Goal: Communication & Community: Answer question/provide support

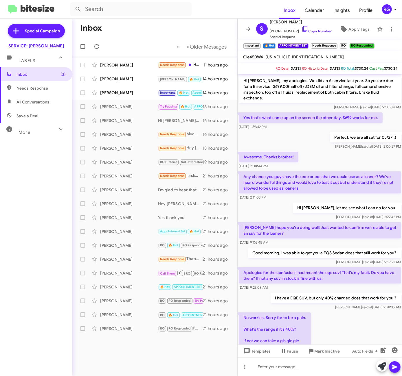
scroll to position [204, 0]
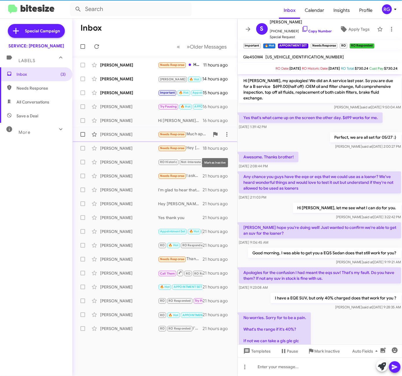
scroll to position [215, 0]
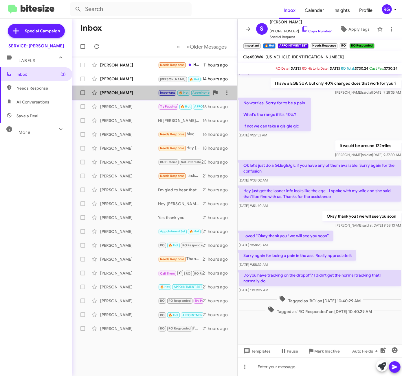
click at [124, 91] on div "[PERSON_NAME]" at bounding box center [129, 93] width 58 height 6
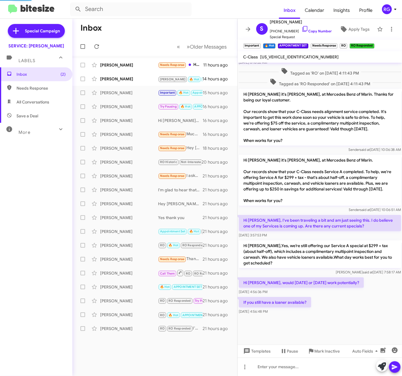
scroll to position [265, 0]
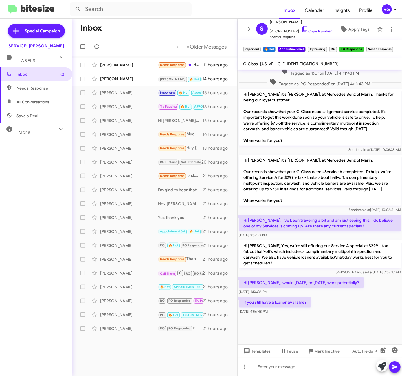
click at [293, 65] on span "[US_VEHICLE_IDENTIFICATION_NUMBER]" at bounding box center [299, 63] width 78 height 5
click at [292, 66] on div "55SWF6EB6GU139663" at bounding box center [299, 63] width 81 height 7
click at [295, 64] on span "55SWF6EB6GU139663" at bounding box center [299, 63] width 78 height 5
click at [295, 65] on span "55SWF6EB6GU139663" at bounding box center [299, 63] width 78 height 5
copy span "55SWF6EB6GU139663"
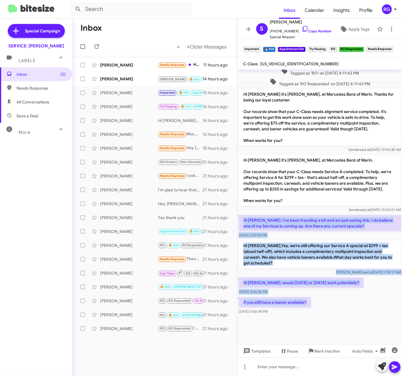
drag, startPoint x: 312, startPoint y: 299, endPoint x: 242, endPoint y: 217, distance: 107.8
click at [242, 217] on div "We have 1030am ? Arliegh said at Aug 14, 2024, 11:41:37 AM That works for me! A…" at bounding box center [320, 60] width 165 height 511
copy div "Hi Omar, I've been traveling a bit and am just seeing this. I do believe one of…"
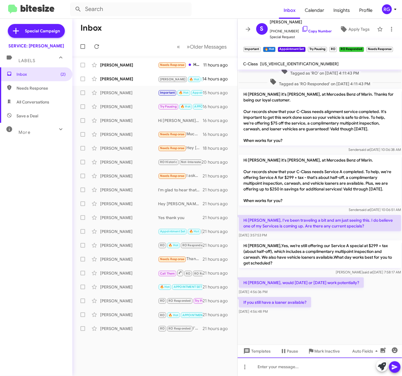
click at [277, 367] on div at bounding box center [320, 367] width 165 height 19
paste div
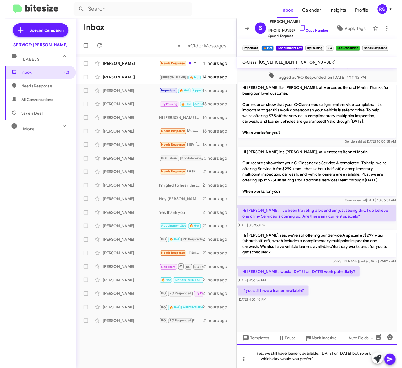
scroll to position [271, 0]
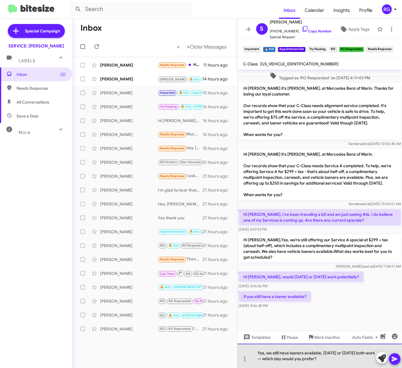
click at [343, 354] on div "Yes, we still have loaners available. Tomorrow or Friday both work — which day …" at bounding box center [320, 356] width 165 height 24
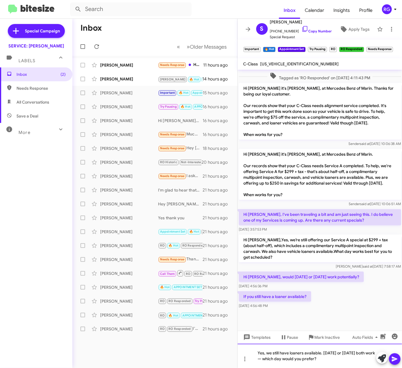
click at [262, 358] on div "Yes, we still have loaners available. Today or Friday both work — which day wou…" at bounding box center [320, 356] width 165 height 24
click at [399, 363] on div at bounding box center [388, 358] width 24 height 13
click at [393, 359] on icon at bounding box center [394, 359] width 7 height 7
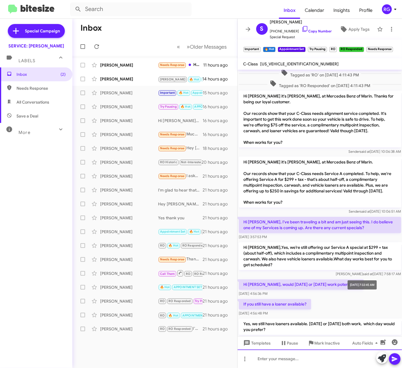
scroll to position [516, 0]
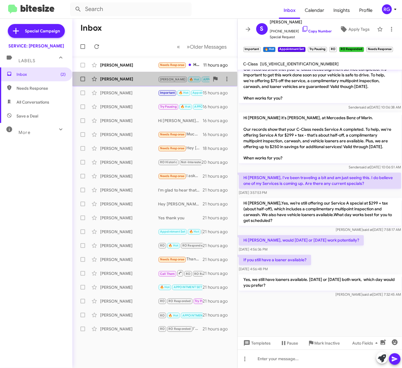
click at [147, 82] on div "[PERSON_NAME]" at bounding box center [129, 79] width 58 height 6
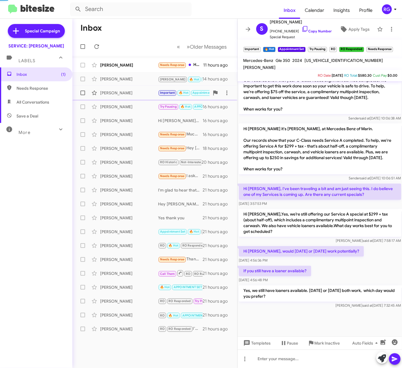
scroll to position [216, 0]
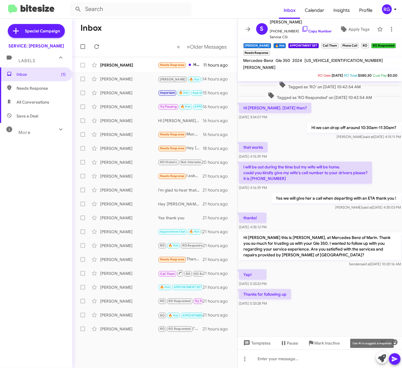
click at [378, 361] on icon at bounding box center [382, 358] width 8 height 8
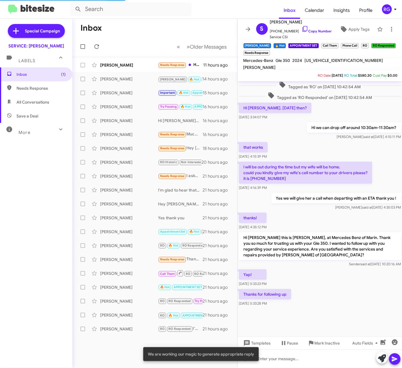
scroll to position [273, 0]
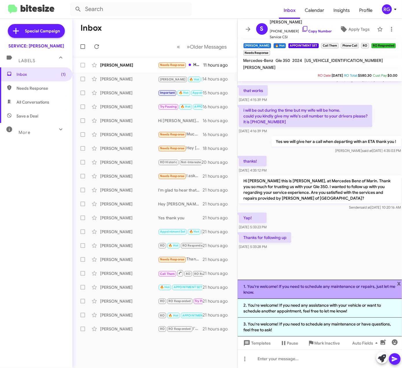
click at [334, 293] on li "1. You're welcome! If you need to schedule any maintenance or repairs, just let…" at bounding box center [320, 289] width 165 height 19
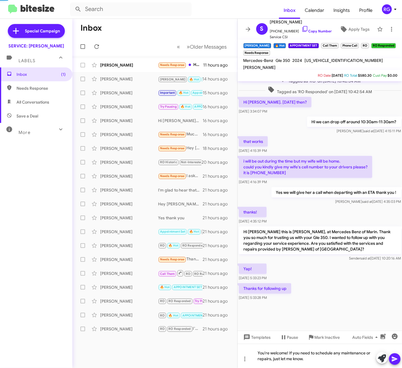
scroll to position [222, 0]
click at [393, 359] on icon at bounding box center [394, 359] width 7 height 7
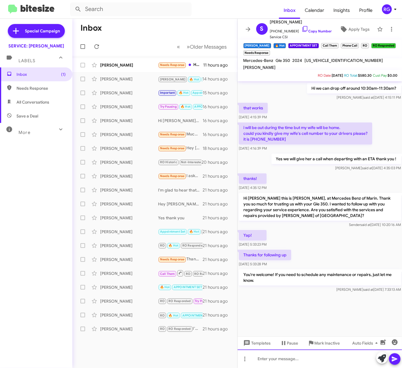
scroll to position [976, 0]
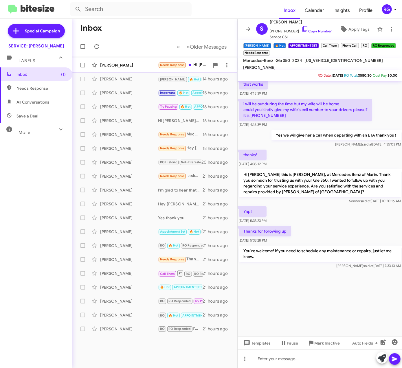
click at [132, 64] on div "[PERSON_NAME]" at bounding box center [129, 65] width 58 height 6
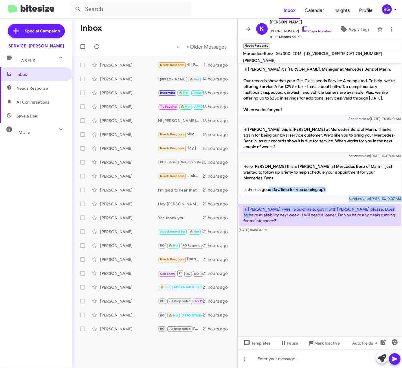
drag, startPoint x: 393, startPoint y: 206, endPoint x: 286, endPoint y: 184, distance: 109.3
click at [286, 184] on div "Hi Kylie it's Omar Ibrahimi, Manager at Mercedes Benz of Marin. Our records sho…" at bounding box center [320, 148] width 165 height 171
drag, startPoint x: 286, startPoint y: 184, endPoint x: 387, endPoint y: 205, distance: 103.2
click at [387, 205] on p "Hi [PERSON_NAME] - yes I would like to get in with [PERSON_NAME] please. Does h…" at bounding box center [320, 215] width 162 height 22
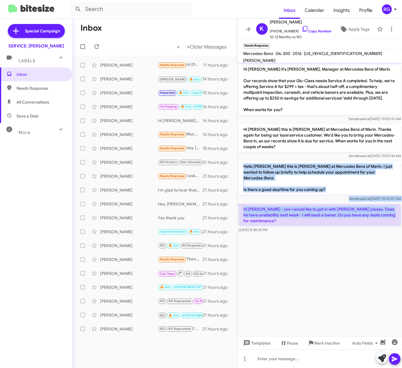
drag, startPoint x: 398, startPoint y: 209, endPoint x: 243, endPoint y: 166, distance: 160.3
click at [243, 166] on div "Hi Kylie it's Omar Ibrahimi, Manager at Mercedes Benz of Marin. Our records sho…" at bounding box center [320, 148] width 165 height 171
copy div "Hello Kylie this is Omar Ibrahimi at Mercedes Benz of Marin. I just wanted to f…"
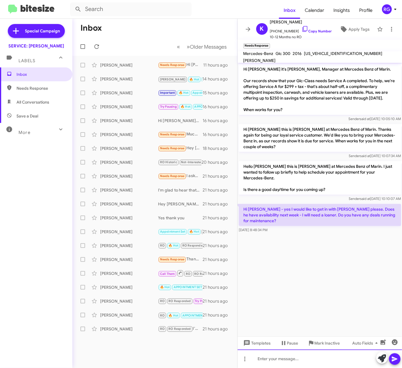
click at [287, 360] on div at bounding box center [320, 359] width 165 height 19
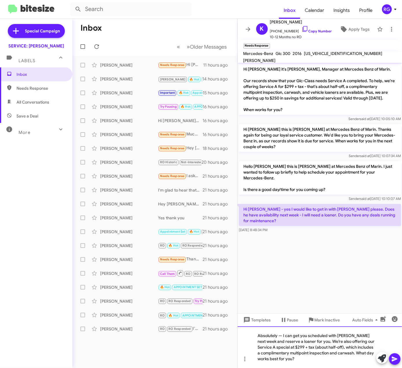
click at [283, 334] on div "Absolutely — I can get you scheduled with Eliseo next week and reserve a loaner…" at bounding box center [320, 347] width 165 height 42
click at [361, 344] on div "Use AI to suggest a response" at bounding box center [372, 343] width 44 height 9
click at [303, 343] on div "Absolutely, I can get you scheduled with [PERSON_NAME] next week and reserve a …" at bounding box center [320, 347] width 165 height 42
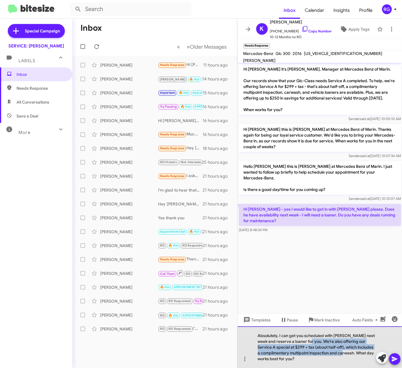
drag, startPoint x: 305, startPoint y: 342, endPoint x: 353, endPoint y: 354, distance: 49.9
click at [353, 354] on div "Absolutely, I can get you scheduled with [PERSON_NAME] next week and reserve a …" at bounding box center [320, 347] width 165 height 42
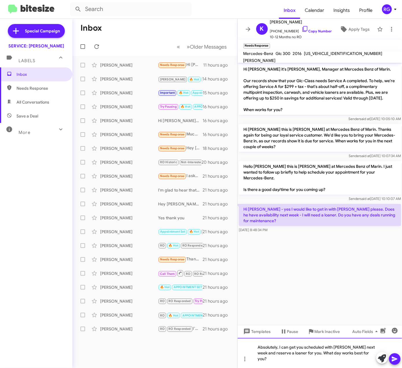
click at [318, 362] on div "Absolutely, I can get you scheduled with Eliseo next week and reserve a loaner …" at bounding box center [320, 353] width 165 height 30
drag, startPoint x: 360, startPoint y: 359, endPoint x: 243, endPoint y: 353, distance: 116.8
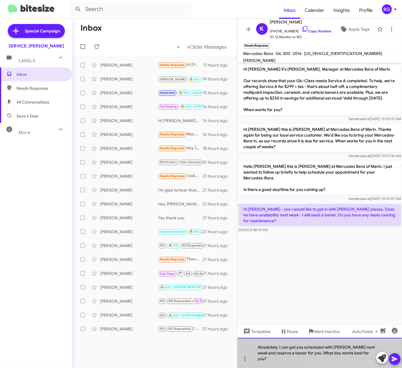
click at [361, 360] on div "Absolutely, I can get you scheduled with Eliseo next week and reserve a loaner …" at bounding box center [320, 353] width 165 height 30
click at [356, 359] on div "Absolutely, I can get you scheduled with Eliseo next week and reserve a loaner …" at bounding box center [320, 353] width 165 height 30
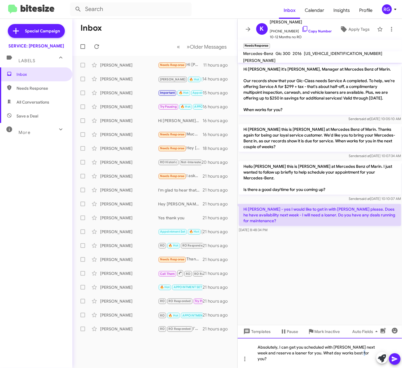
click at [359, 361] on div "Absolutely, I can get you scheduled with Eliseo next week and reserve a loaner …" at bounding box center [320, 353] width 165 height 30
click at [361, 361] on div "Absolutely, I can get you scheduled with Eliseo next week and reserve a loaner …" at bounding box center [320, 353] width 165 height 30
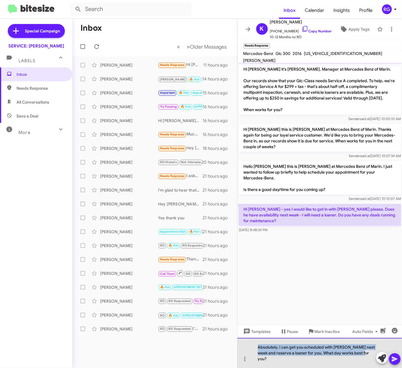
drag, startPoint x: 361, startPoint y: 359, endPoint x: 249, endPoint y: 351, distance: 112.0
click at [249, 351] on div "Absolutely, I can get you scheduled with Eliseo next week and reserve a loaner …" at bounding box center [320, 353] width 165 height 30
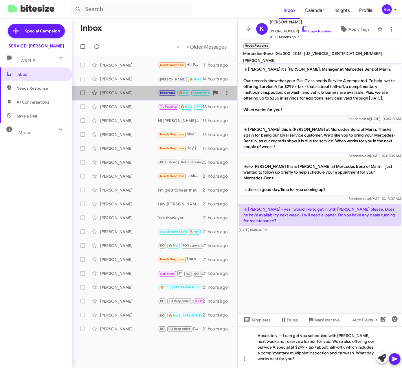
drag, startPoint x: 110, startPoint y: 87, endPoint x: 110, endPoint y: 91, distance: 3.5
click at [110, 89] on div "Samantha Grzymala Important 🔥 Hot Appointment Set Try Pausing RO RO Responded N…" at bounding box center [155, 93] width 156 height 12
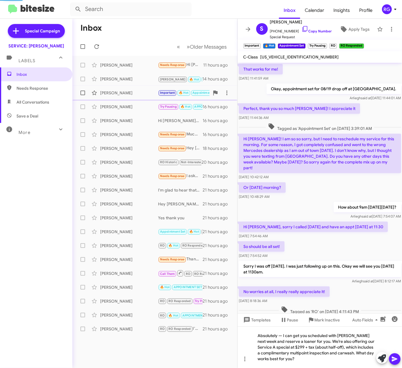
scroll to position [296, 0]
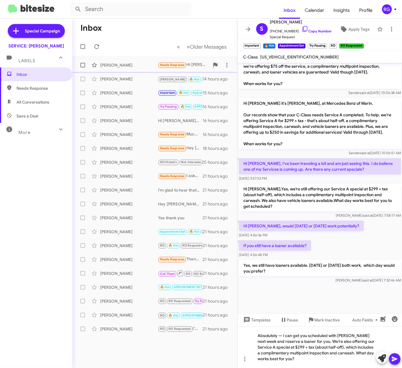
click at [131, 69] on div "Kylie Potuznik Needs Response Hi Omar - yes I would like to get in with Eliseo …" at bounding box center [155, 65] width 156 height 12
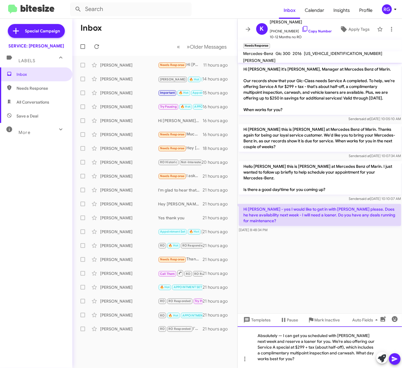
click at [284, 334] on div "Absolutely — I can get you scheduled with Eliseo next week and reserve a loaner…" at bounding box center [320, 347] width 165 height 42
click at [393, 363] on span at bounding box center [394, 359] width 7 height 12
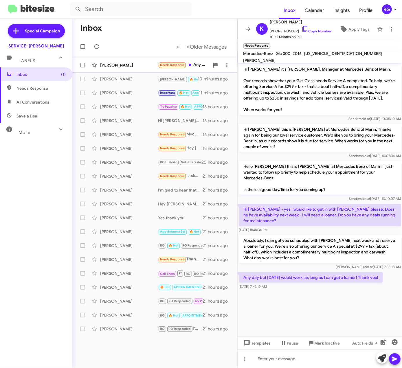
click at [135, 62] on div "Kylie Potuznik Needs Response Any day but Monday would work, as long as I can g…" at bounding box center [155, 65] width 156 height 12
click at [380, 358] on icon at bounding box center [382, 358] width 8 height 8
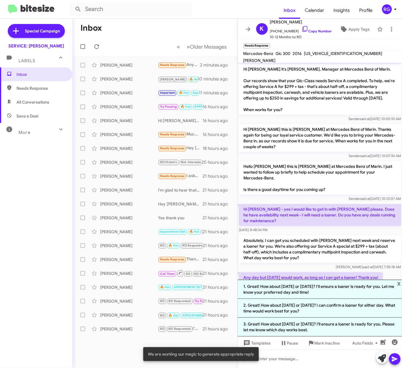
click at [321, 249] on p "Absolutely, I can get you scheduled with Eliseo next week and reserve a loaner …" at bounding box center [320, 249] width 162 height 28
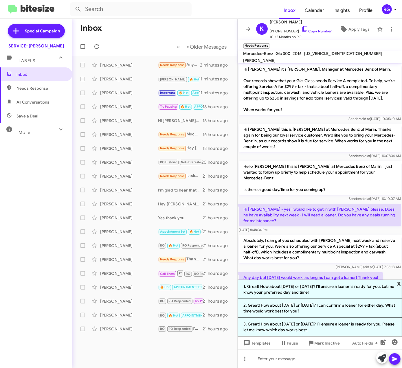
click at [400, 282] on span "x" at bounding box center [399, 283] width 4 height 7
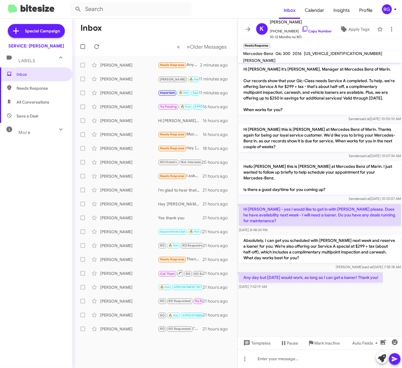
click at [361, 291] on div at bounding box center [320, 295] width 165 height 9
click at [379, 361] on icon at bounding box center [382, 358] width 8 height 8
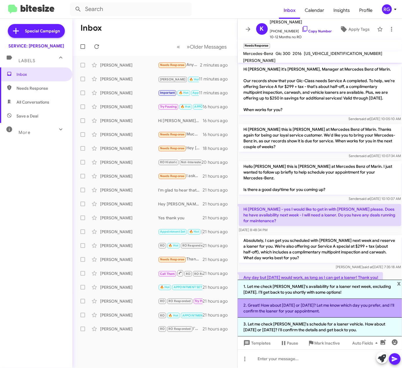
click at [330, 311] on li "2. Great! How about Tuesday or Wednesday? Let me know which day you prefer, and…" at bounding box center [320, 308] width 165 height 19
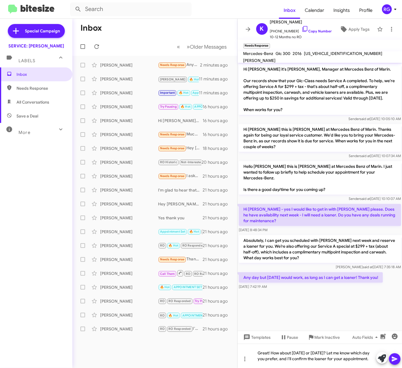
click at [396, 361] on icon at bounding box center [394, 359] width 7 height 7
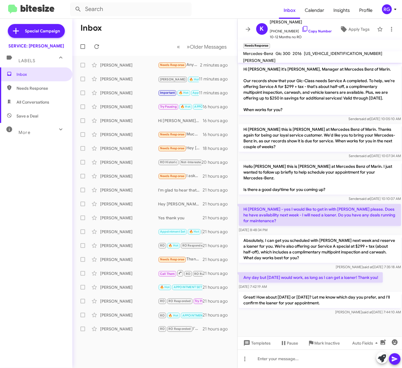
click at [314, 55] on span "WDC0G4KB8GF102553" at bounding box center [343, 53] width 78 height 5
click at [313, 56] on span "WDC0G4KB8GF102553" at bounding box center [343, 53] width 78 height 5
copy span "WDC0G4KB8GF102553"
drag, startPoint x: 296, startPoint y: 277, endPoint x: 301, endPoint y: 279, distance: 6.0
click at [301, 279] on div "Hi Kylie it's Omar Ibrahimi, Manager at Mercedes Benz of Marin. Our records sho…" at bounding box center [320, 189] width 165 height 253
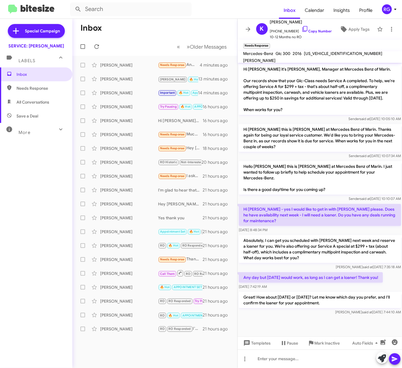
drag, startPoint x: 301, startPoint y: 279, endPoint x: 289, endPoint y: 256, distance: 26.1
click at [289, 264] on div "Raul said at Aug 14, 2025, 7:35:18 AM" at bounding box center [320, 267] width 162 height 6
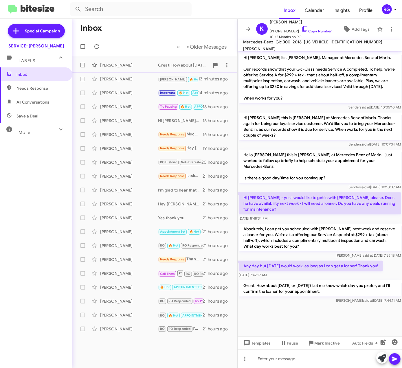
click at [148, 64] on div "[PERSON_NAME]" at bounding box center [129, 65] width 58 height 6
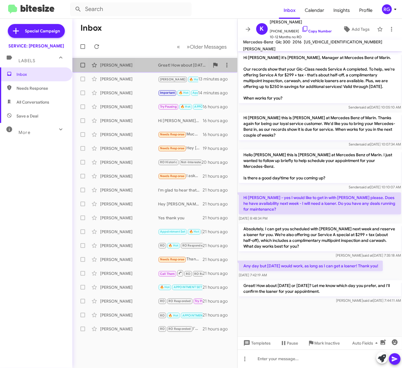
click at [149, 68] on div "Kylie Potuznik Great! How about Tuesday or Wednesday? Let me know which day you…" at bounding box center [155, 65] width 156 height 12
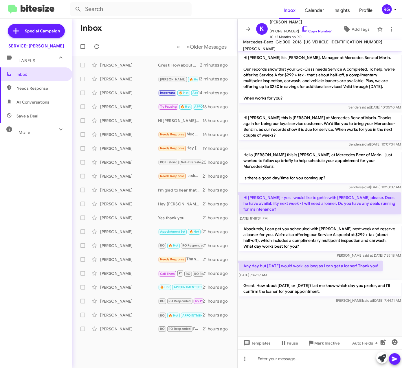
click at [364, 305] on div at bounding box center [320, 310] width 165 height 10
click at [323, 293] on cdk-virtual-scroll-viewport "Hi Kylie it's Omar Ibrahimi, Manager at Mercedes Benz of Marin. Our records sho…" at bounding box center [320, 193] width 165 height 285
drag, startPoint x: 296, startPoint y: 220, endPoint x: 351, endPoint y: 223, distance: 54.7
click at [351, 224] on p "Absolutely, I can get you scheduled with [PERSON_NAME] next week and reserve a …" at bounding box center [320, 238] width 162 height 28
copy p "Service A special at $299 + tax"
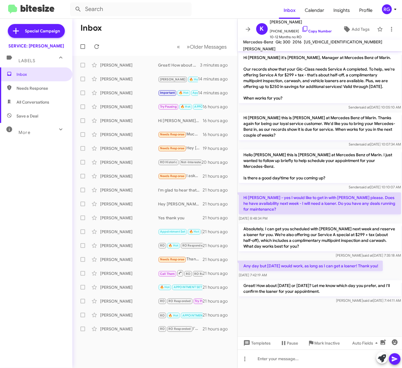
click at [284, 282] on p "Great! How about [DATE] or [DATE]? Let me know which day you prefer, and I'll c…" at bounding box center [320, 288] width 162 height 16
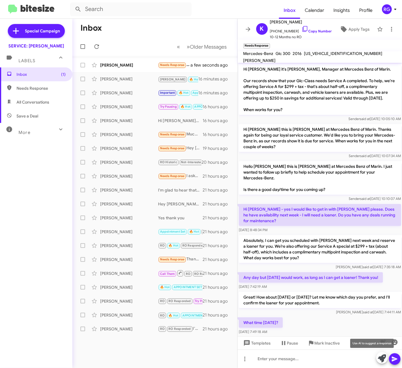
click at [382, 357] on icon at bounding box center [382, 358] width 8 height 8
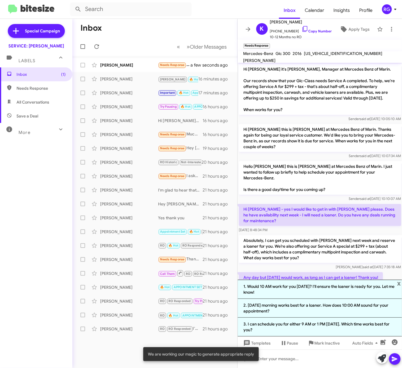
click at [369, 309] on li "2. Wednesday morning works best for a loaner. How does 10:00 AM sound for your …" at bounding box center [320, 308] width 165 height 19
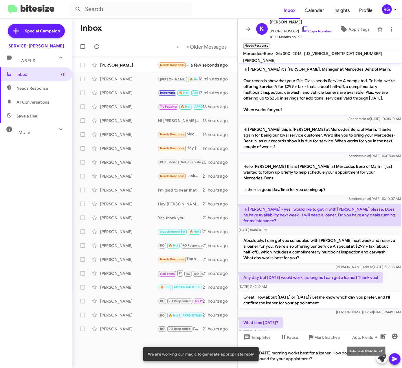
click at [354, 356] on mat-tooltip-component "Auto Fields (Ctrl+Shift+A)" at bounding box center [366, 351] width 47 height 17
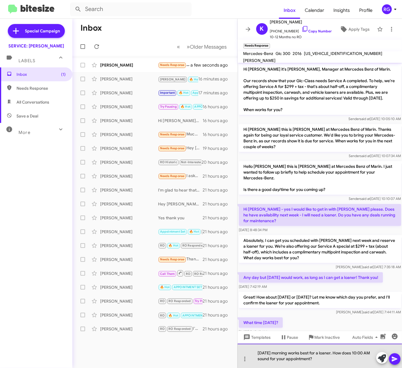
click at [347, 363] on div "[DATE] morning works best for a loaner. How does 10:00 AM sound for your appoin…" at bounding box center [320, 356] width 165 height 24
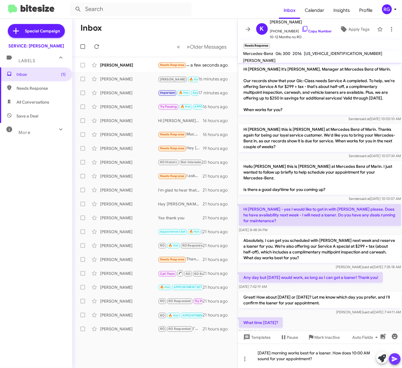
click at [390, 356] on button at bounding box center [395, 359] width 12 height 12
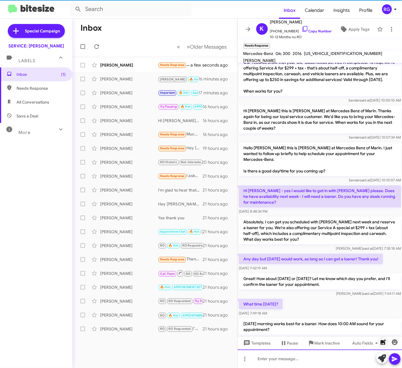
scroll to position [32, 0]
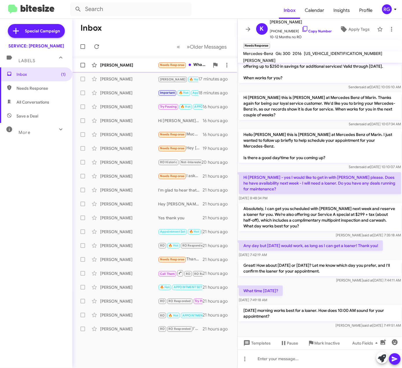
click at [154, 63] on div "[PERSON_NAME]" at bounding box center [129, 65] width 58 height 6
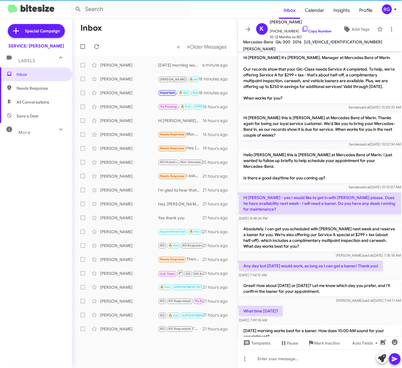
scroll to position [20, 0]
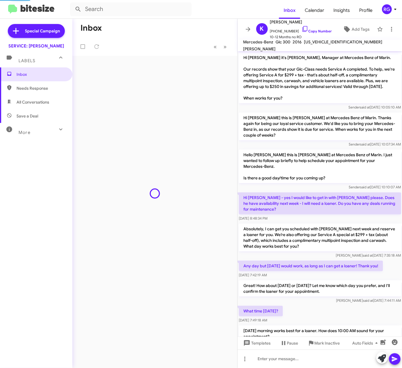
scroll to position [9, 0]
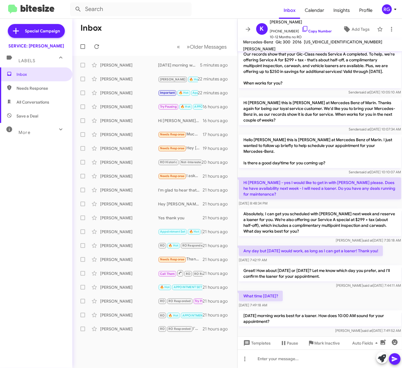
scroll to position [21, 0]
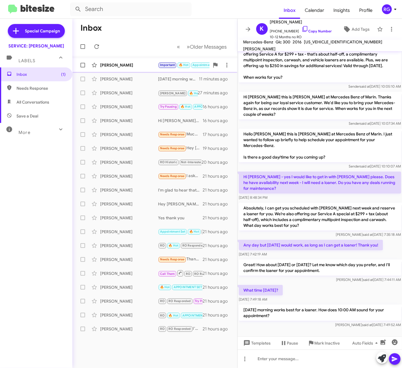
click at [116, 65] on div "[PERSON_NAME]" at bounding box center [129, 65] width 58 height 6
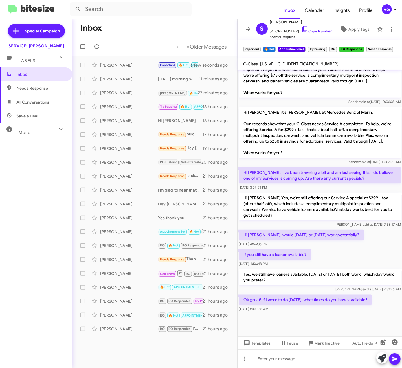
scroll to position [279, 0]
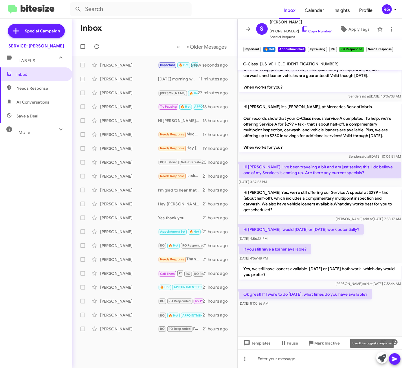
click at [379, 358] on icon at bounding box center [382, 358] width 8 height 8
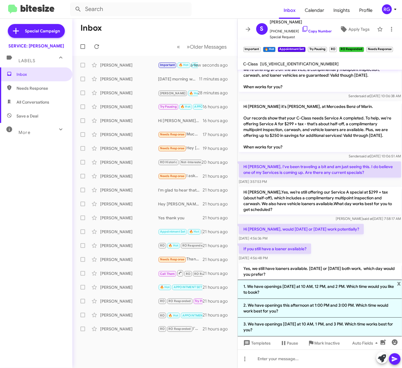
drag, startPoint x: 326, startPoint y: 294, endPoint x: 325, endPoint y: 298, distance: 3.9
click at [325, 295] on li "1. We have openings today at 10 AM, 12 PM, and 2 PM. Which time would you like …" at bounding box center [320, 289] width 165 height 19
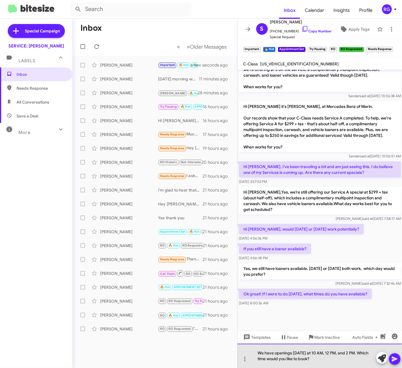
click at [347, 351] on div "We have openings today at 10 AM, 12 PM, and 2 PM. Which time would you like to …" at bounding box center [320, 356] width 165 height 24
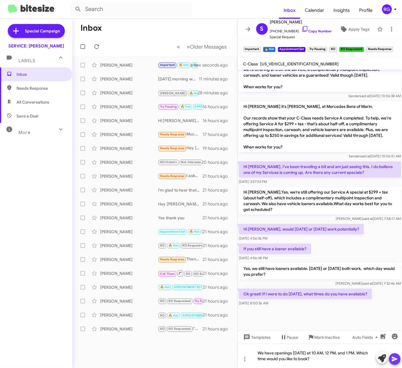
click at [396, 360] on icon at bounding box center [394, 359] width 7 height 7
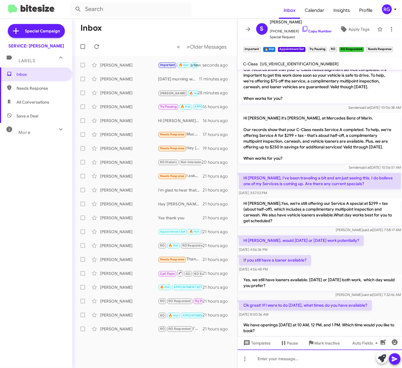
scroll to position [564, 0]
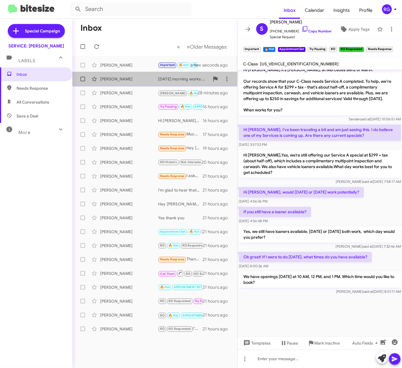
drag, startPoint x: 138, startPoint y: 132, endPoint x: 139, endPoint y: 79, distance: 53.0
click at [141, 77] on div "[PERSON_NAME]" at bounding box center [129, 79] width 58 height 6
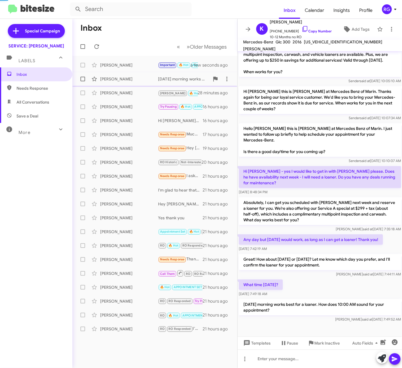
scroll to position [21, 0]
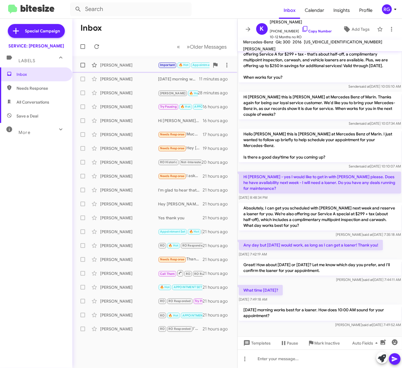
click at [133, 62] on div "[PERSON_NAME]" at bounding box center [129, 65] width 58 height 6
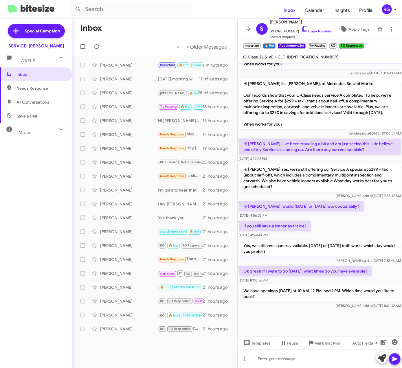
scroll to position [278, 0]
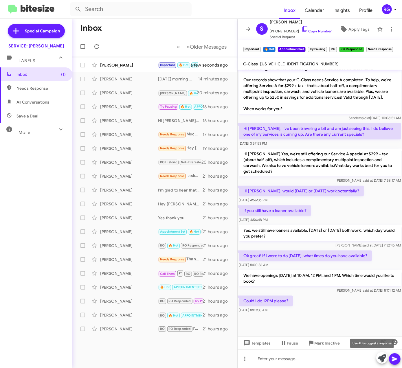
click at [381, 359] on icon at bounding box center [382, 358] width 8 height 8
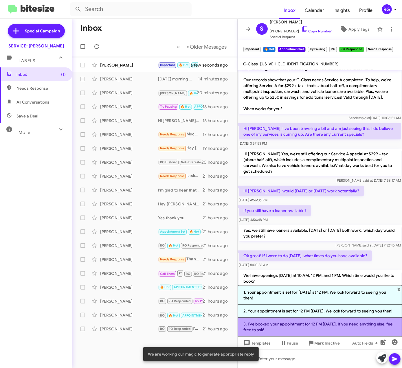
click at [306, 327] on li "3. I’ve booked your appointment for 12 PM today. If you need anything else, fee…" at bounding box center [320, 327] width 165 height 19
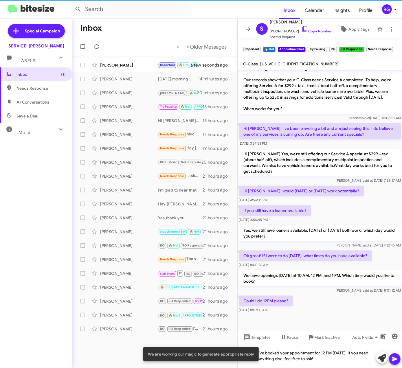
click at [397, 359] on icon at bounding box center [394, 359] width 7 height 7
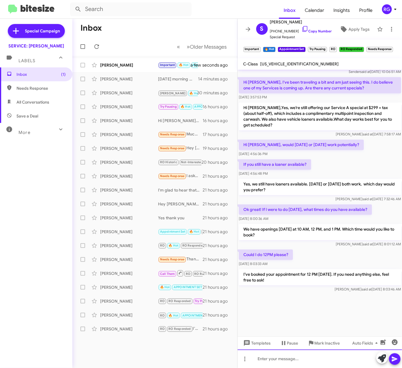
scroll to position [613, 0]
click at [283, 61] on div "55SWF6EB6GU139663" at bounding box center [299, 63] width 81 height 7
copy span "55SWF6EB6GU139663"
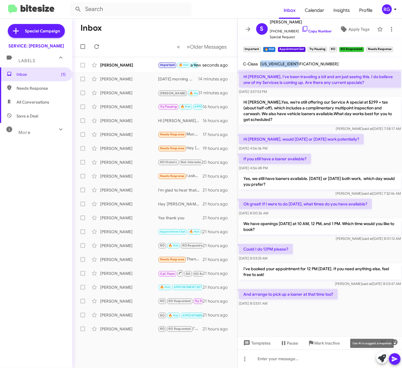
click at [385, 358] on icon at bounding box center [382, 358] width 8 height 8
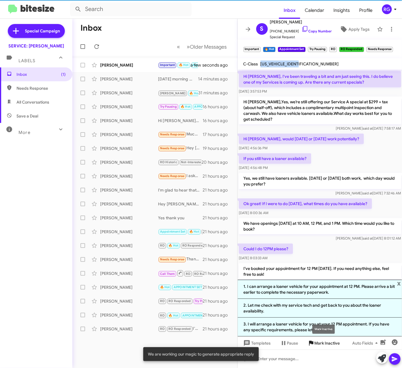
scroll to position [328, 0]
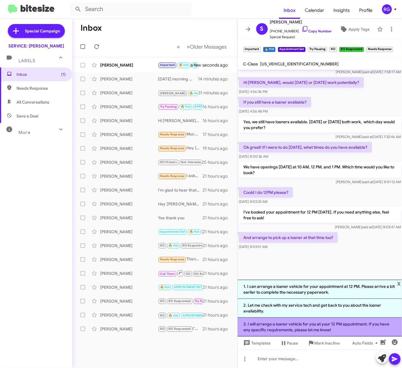
click at [372, 329] on li "3. I will arrange a loaner vehicle for you at your 12 PM appointment. If you ha…" at bounding box center [320, 327] width 165 height 19
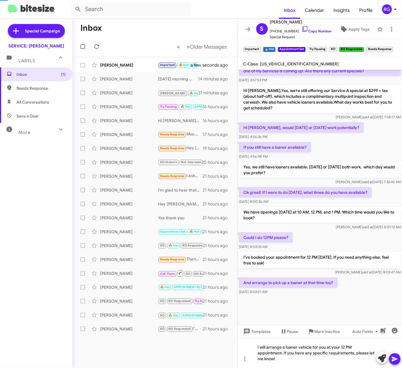
scroll to position [283, 0]
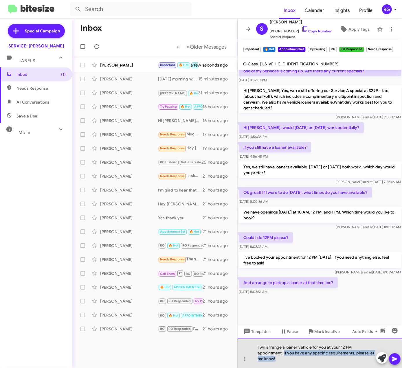
drag, startPoint x: 287, startPoint y: 361, endPoint x: 284, endPoint y: 354, distance: 7.9
click at [284, 354] on div "I will arrange a loaner vehicle for you at your 12 PM appointment. If you have …" at bounding box center [320, 353] width 165 height 30
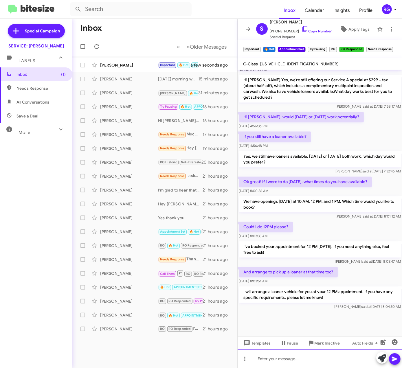
scroll to position [660, 0]
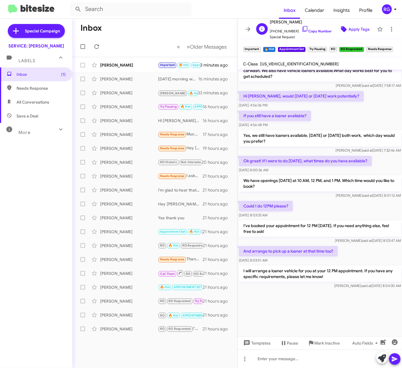
click at [340, 34] on span "Apply Tags" at bounding box center [354, 29] width 30 height 10
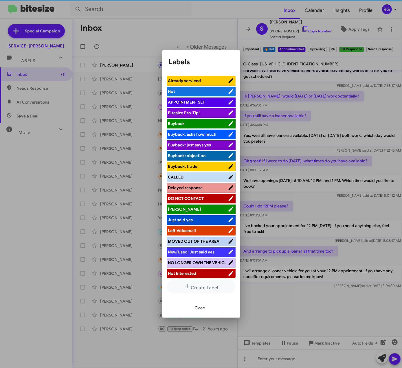
click at [201, 100] on span "APPOINTMENT SET" at bounding box center [186, 102] width 37 height 5
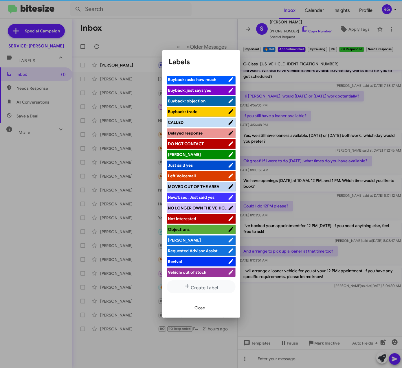
scroll to position [62, 0]
click at [191, 237] on span "[PERSON_NAME]" at bounding box center [198, 240] width 60 height 6
click at [204, 306] on span "Close" at bounding box center [200, 308] width 10 height 10
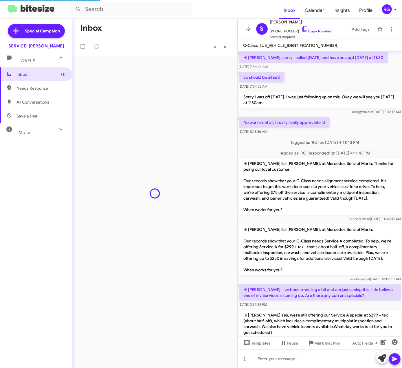
scroll to position [249, 0]
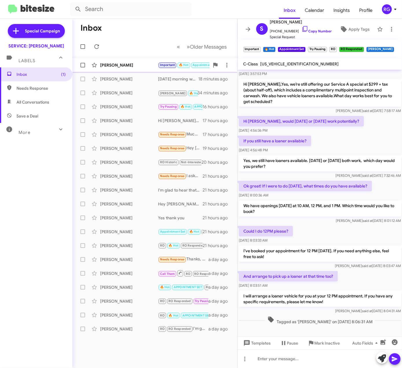
click at [154, 62] on div "[PERSON_NAME]" at bounding box center [129, 65] width 58 height 6
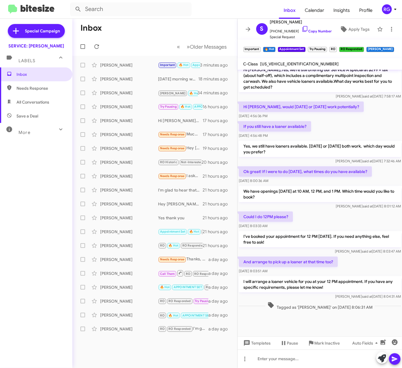
scroll to position [268, 0]
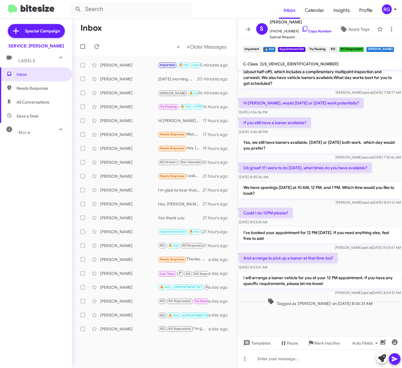
drag, startPoint x: 380, startPoint y: 260, endPoint x: 374, endPoint y: 265, distance: 7.4
click at [380, 260] on div "And arrange to pick up a loaner at that time too? [DATE] 8:03:51 AM" at bounding box center [320, 262] width 165 height 20
drag, startPoint x: 256, startPoint y: 322, endPoint x: 345, endPoint y: 343, distance: 92.1
click at [256, 322] on div at bounding box center [320, 322] width 165 height 29
click at [128, 78] on div "[PERSON_NAME]" at bounding box center [129, 79] width 58 height 6
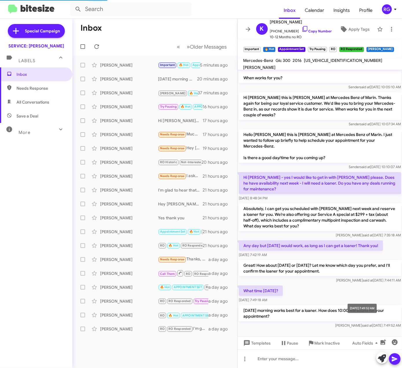
scroll to position [21, 0]
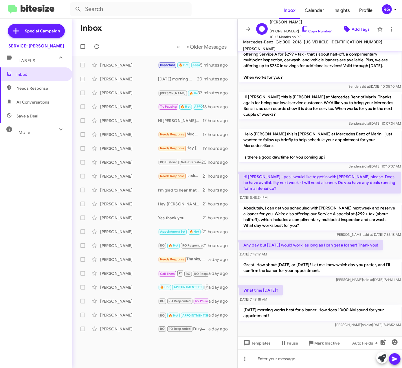
drag, startPoint x: 359, startPoint y: 23, endPoint x: 363, endPoint y: 24, distance: 3.7
click at [360, 26] on div "K Kylie Potuznik +16125183833 Copy Number 10-12 Months no RO Add Tags" at bounding box center [314, 29] width 121 height 21
click at [354, 31] on span "Add Tags" at bounding box center [361, 29] width 18 height 10
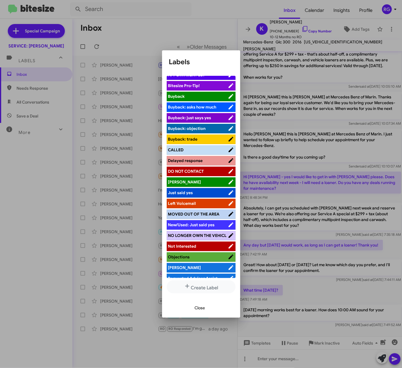
scroll to position [62, 0]
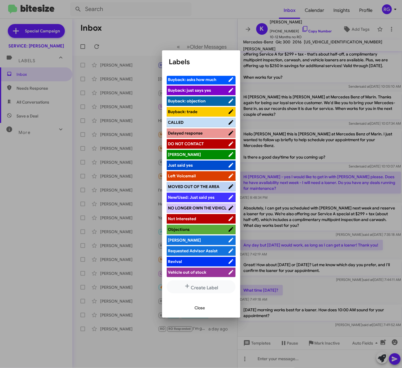
click at [189, 239] on span "[PERSON_NAME]" at bounding box center [198, 240] width 60 height 6
click at [199, 311] on span "Close" at bounding box center [200, 308] width 10 height 10
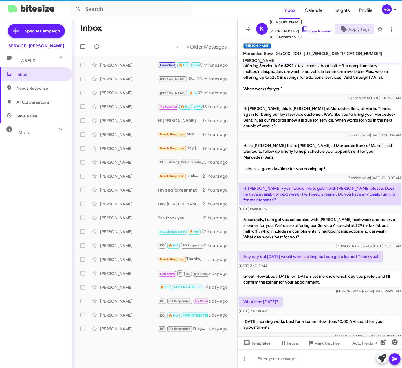
scroll to position [32, 0]
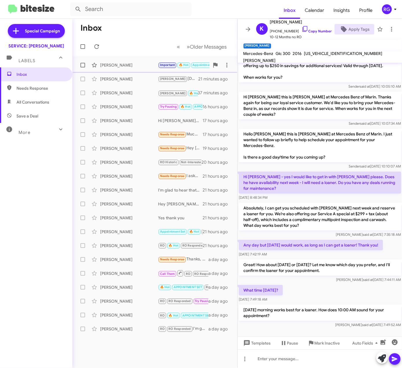
click at [139, 60] on div "Samantha Grzymala Important 🔥 Hot Appointment Set Try Pausing RO RO Responded R…" at bounding box center [155, 65] width 156 height 12
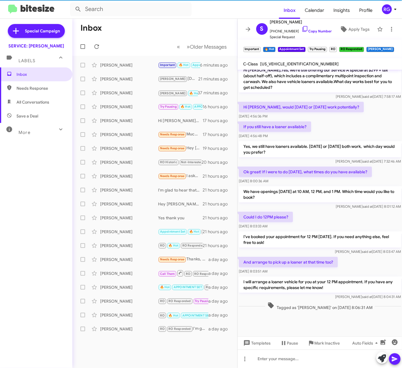
scroll to position [229, 0]
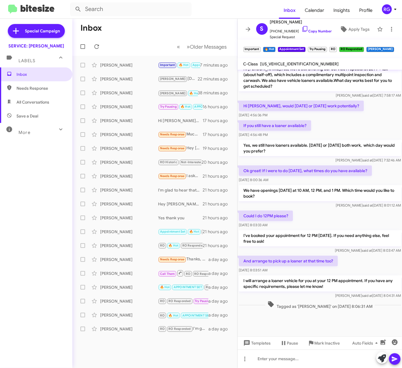
click at [346, 290] on p "I will arrange a loaner vehicle for you at your 12 PM appointment. If you have …" at bounding box center [320, 283] width 162 height 16
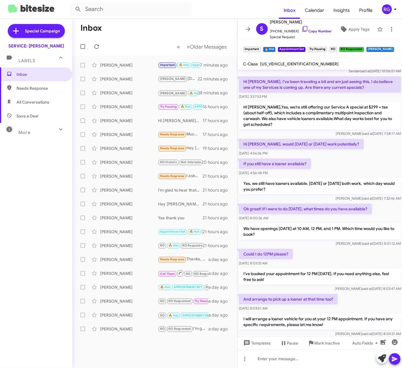
scroll to position [152, 0]
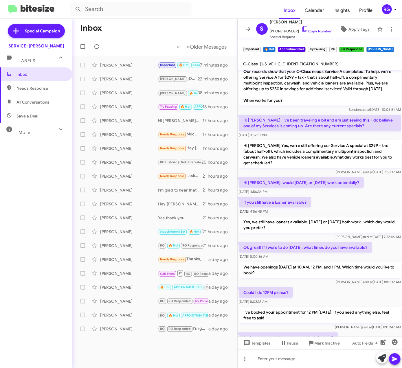
drag, startPoint x: 317, startPoint y: 144, endPoint x: 374, endPoint y: 145, distance: 56.4
click at [374, 145] on p "Hi [PERSON_NAME],Yes, we’re still offering our Service A special at $299 + tax …" at bounding box center [320, 154] width 162 height 28
copy p "Service A special at $299 + tax"
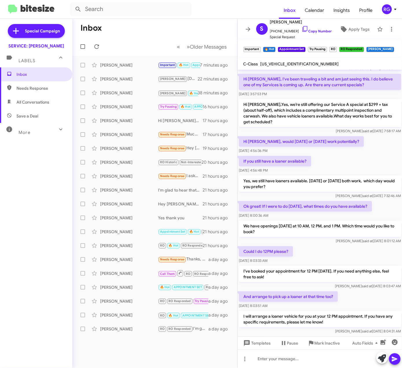
scroll to position [229, 0]
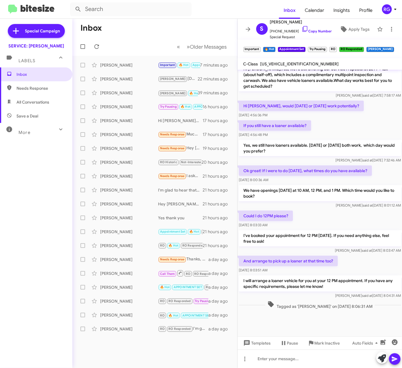
click at [291, 67] on mat-toolbar "C-Class [US_VEHICLE_IDENTIFICATION_NUMBER]" at bounding box center [320, 64] width 165 height 12
click at [291, 64] on span "[US_VEHICLE_IDENTIFICATION_NUMBER]" at bounding box center [299, 63] width 78 height 5
copy span "[US_VEHICLE_IDENTIFICATION_NUMBER]"
click at [323, 264] on p "And arrange to pick up a loaner at that time too?" at bounding box center [288, 261] width 99 height 10
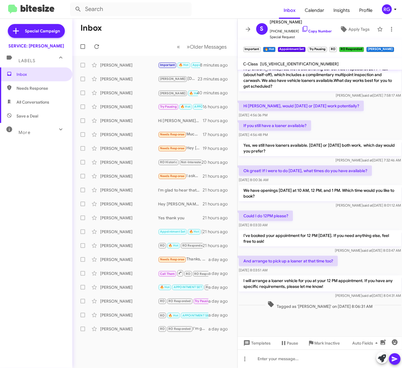
click at [322, 270] on div "[DATE] 8:03:51 AM" at bounding box center [288, 270] width 99 height 6
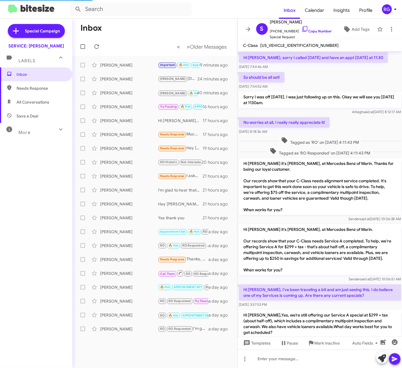
scroll to position [238, 0]
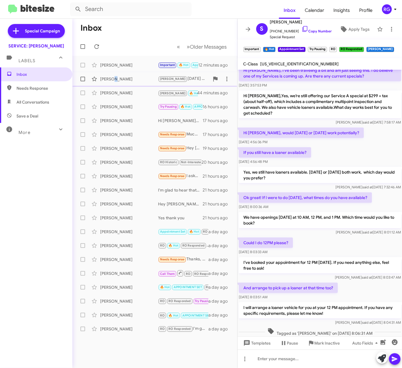
click at [111, 85] on span "[PERSON_NAME] [DATE] morning works best for a loaner. How does 10:00 AM sound f…" at bounding box center [154, 79] width 165 height 14
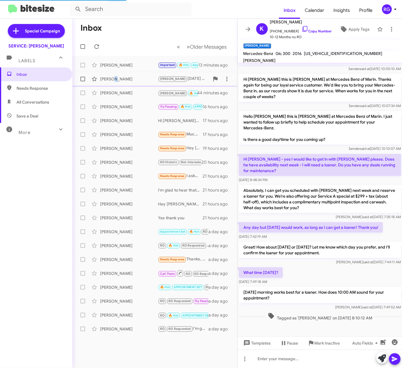
scroll to position [45, 0]
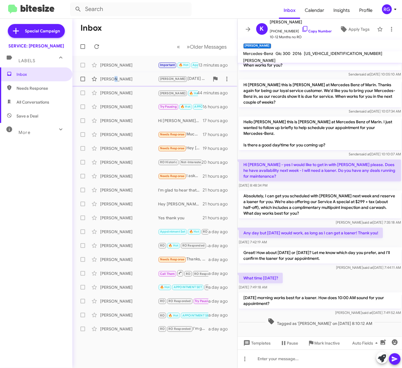
click at [111, 77] on div "[PERSON_NAME]" at bounding box center [129, 79] width 58 height 6
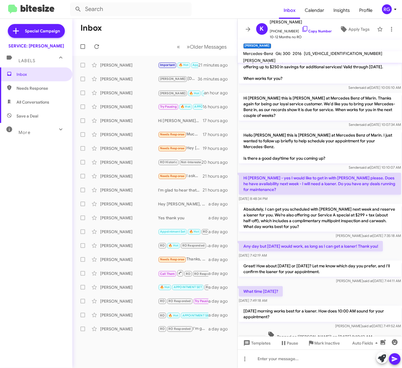
scroll to position [45, 0]
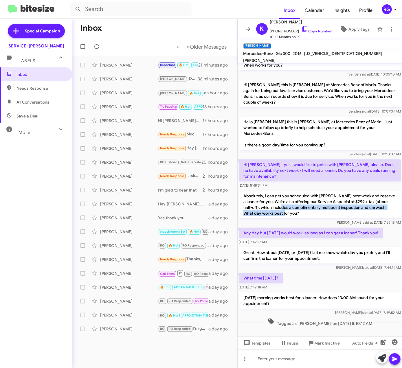
drag, startPoint x: 283, startPoint y: 205, endPoint x: 277, endPoint y: 200, distance: 8.0
click at [277, 200] on p "Absolutely, I can get you scheduled with [PERSON_NAME] next week and reserve a …" at bounding box center [320, 205] width 162 height 28
drag, startPoint x: 277, startPoint y: 200, endPoint x: 318, endPoint y: 247, distance: 61.9
click at [318, 247] on p "Great! How about [DATE] or [DATE]? Let me know which day you prefer, and I'll c…" at bounding box center [320, 255] width 162 height 16
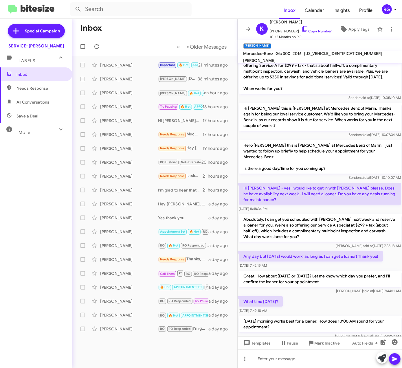
scroll to position [0, 0]
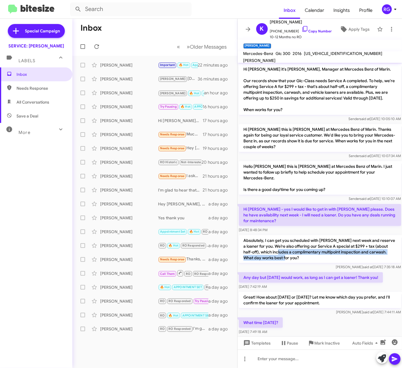
drag, startPoint x: 275, startPoint y: 247, endPoint x: 285, endPoint y: 249, distance: 10.5
click at [285, 249] on p "Absolutely, I can get you scheduled with Eliseo next week and reserve a loaner …" at bounding box center [320, 249] width 162 height 28
copy p "complimentary multipoint inspection and carwash. What day works best for you?"
click at [294, 236] on p "Absolutely, I can get you scheduled with Eliseo next week and reserve a loaner …" at bounding box center [320, 249] width 162 height 28
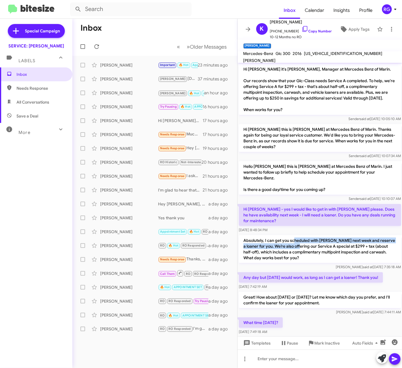
drag, startPoint x: 294, startPoint y: 236, endPoint x: 287, endPoint y: 242, distance: 9.2
click at [287, 242] on p "Absolutely, I can get you scheduled with Eliseo next week and reserve a loaner …" at bounding box center [320, 249] width 162 height 28
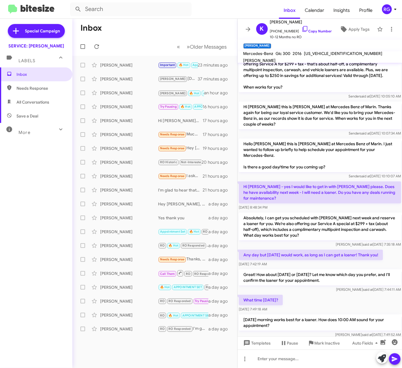
scroll to position [45, 0]
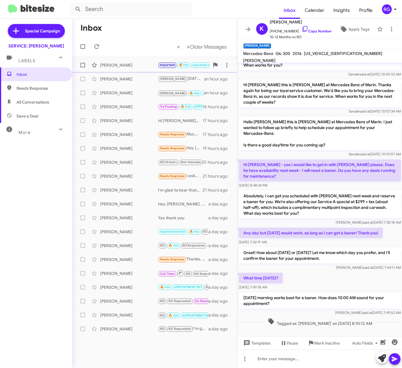
click at [144, 69] on div "Samantha Grzymala Important 🔥 Hot Appointment Set Try Pausing RO RO Responded R…" at bounding box center [155, 65] width 156 height 12
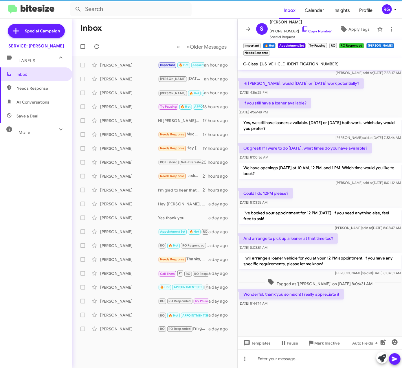
scroll to position [694, 0]
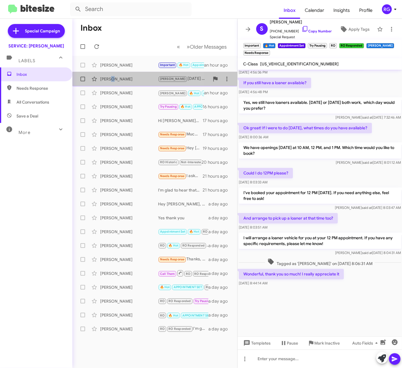
click at [108, 76] on div "[PERSON_NAME]" at bounding box center [129, 79] width 58 height 6
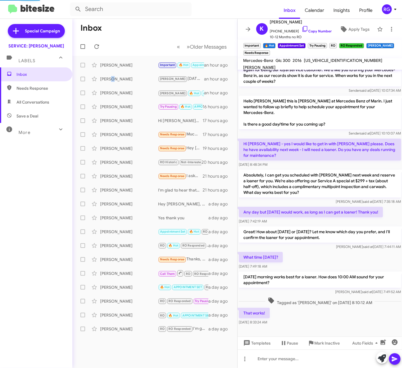
scroll to position [65, 0]
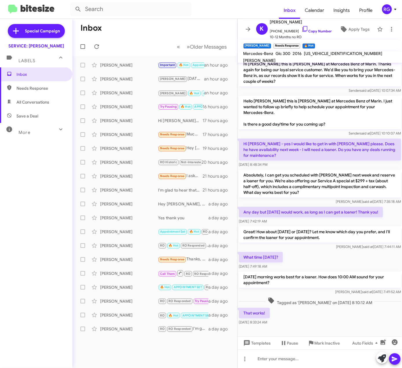
click at [300, 139] on p "Hi Omar - yes I would like to get in with Eliseo please. Does he have availabil…" at bounding box center [320, 150] width 162 height 22
click at [313, 55] on span "WDC0G4KB8GF102553" at bounding box center [343, 53] width 78 height 5
copy span "WDC0G4KB8GF102553"
click at [251, 264] on span "Aug 14, 2025, 7:49:18 AM" at bounding box center [253, 266] width 28 height 4
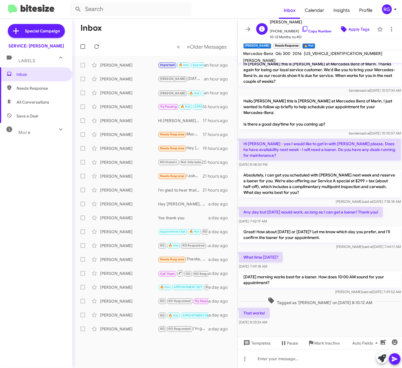
click at [340, 28] on icon at bounding box center [343, 29] width 7 height 7
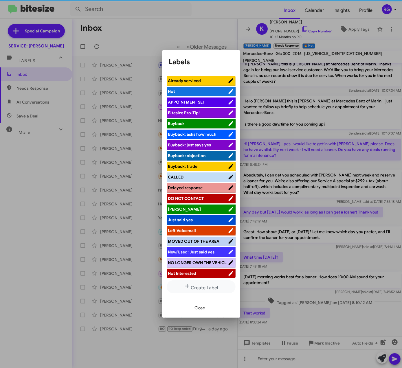
click at [179, 96] on li "Hot" at bounding box center [201, 92] width 69 height 10
click at [202, 101] on span "APPOINTMENT SET" at bounding box center [186, 102] width 37 height 5
click at [206, 312] on button "Close" at bounding box center [200, 308] width 20 height 10
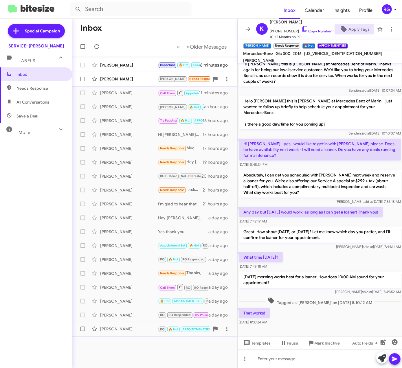
click at [137, 77] on div "[PERSON_NAME]" at bounding box center [129, 79] width 58 height 6
drag, startPoint x: 125, startPoint y: 60, endPoint x: 128, endPoint y: 63, distance: 3.5
click at [126, 61] on div "Samantha Grzymala Important 🔥 Hot Appointment Set Try Pausing RO RO Responded R…" at bounding box center [155, 65] width 156 height 12
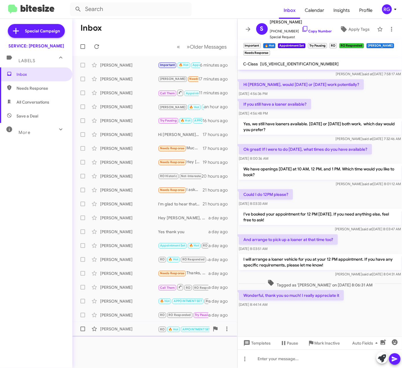
scroll to position [268, 0]
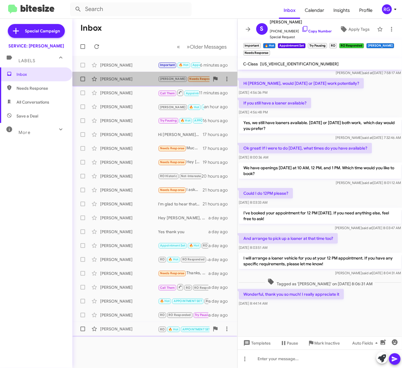
click at [141, 79] on div "[PERSON_NAME]" at bounding box center [129, 79] width 58 height 6
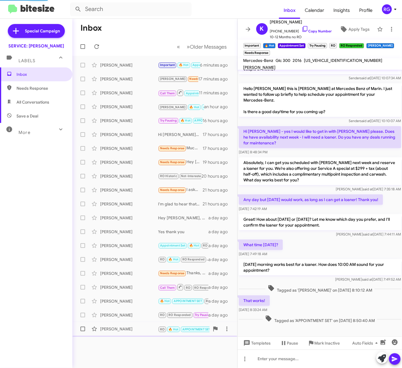
scroll to position [78, 0]
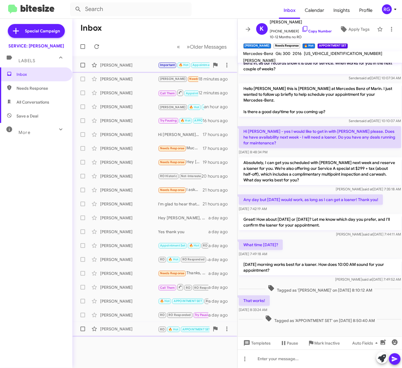
click at [160, 69] on div "Samantha Grzymala Important 🔥 Hot Appointment Set Try Pausing RO RO Responded R…" at bounding box center [155, 65] width 156 height 12
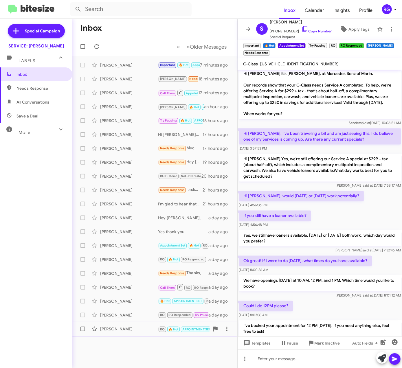
scroll to position [694, 0]
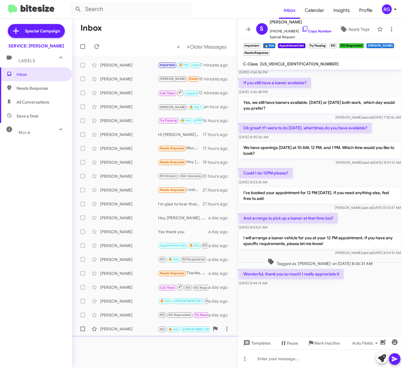
drag, startPoint x: 289, startPoint y: 58, endPoint x: 288, endPoint y: 61, distance: 3.0
click at [288, 61] on mat-toolbar "C-Class 55SWF6EB6GU139663" at bounding box center [320, 64] width 165 height 12
click at [288, 61] on span "55SWF6EB6GU139663" at bounding box center [299, 63] width 78 height 5
click at [289, 62] on span "55SWF6EB6GU139663" at bounding box center [299, 63] width 78 height 5
copy span "55SWF6EB6GU139663"
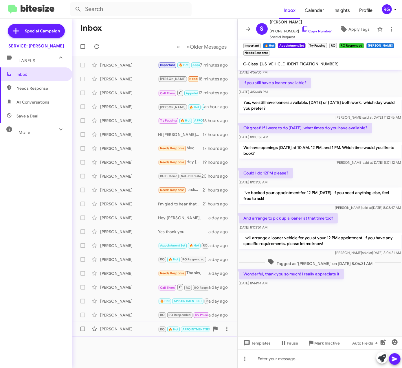
click at [339, 157] on p "We have openings today at 10 AM, 12 PM, and 1 PM. Which time would you like to …" at bounding box center [320, 150] width 162 height 16
click at [153, 92] on div "[PERSON_NAME]" at bounding box center [129, 93] width 58 height 6
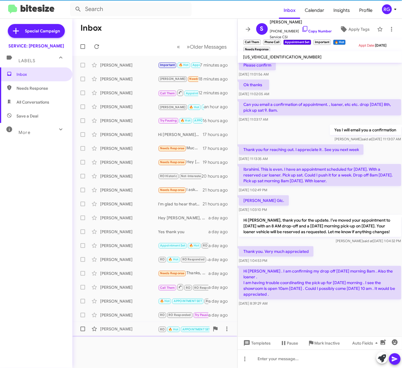
scroll to position [198, 0]
click at [274, 52] on mat-toolbar "[US_VEHICLE_IDENTIFICATION_NUMBER]" at bounding box center [320, 57] width 165 height 12
copy span "[US_VEHICLE_IDENTIFICATION_NUMBER]"
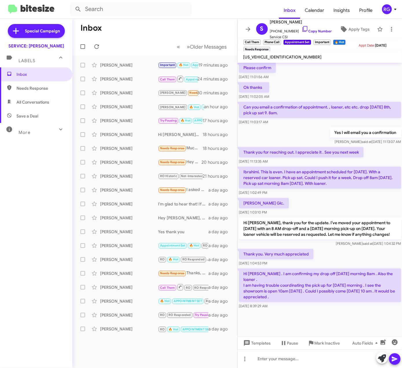
scroll to position [198, 0]
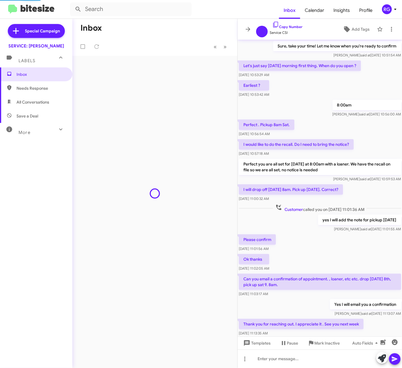
scroll to position [174, 0]
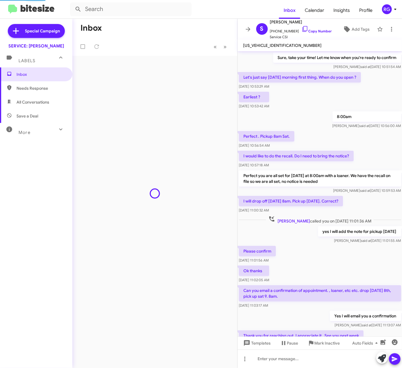
scroll to position [186, 0]
